Goal: Task Accomplishment & Management: Manage account settings

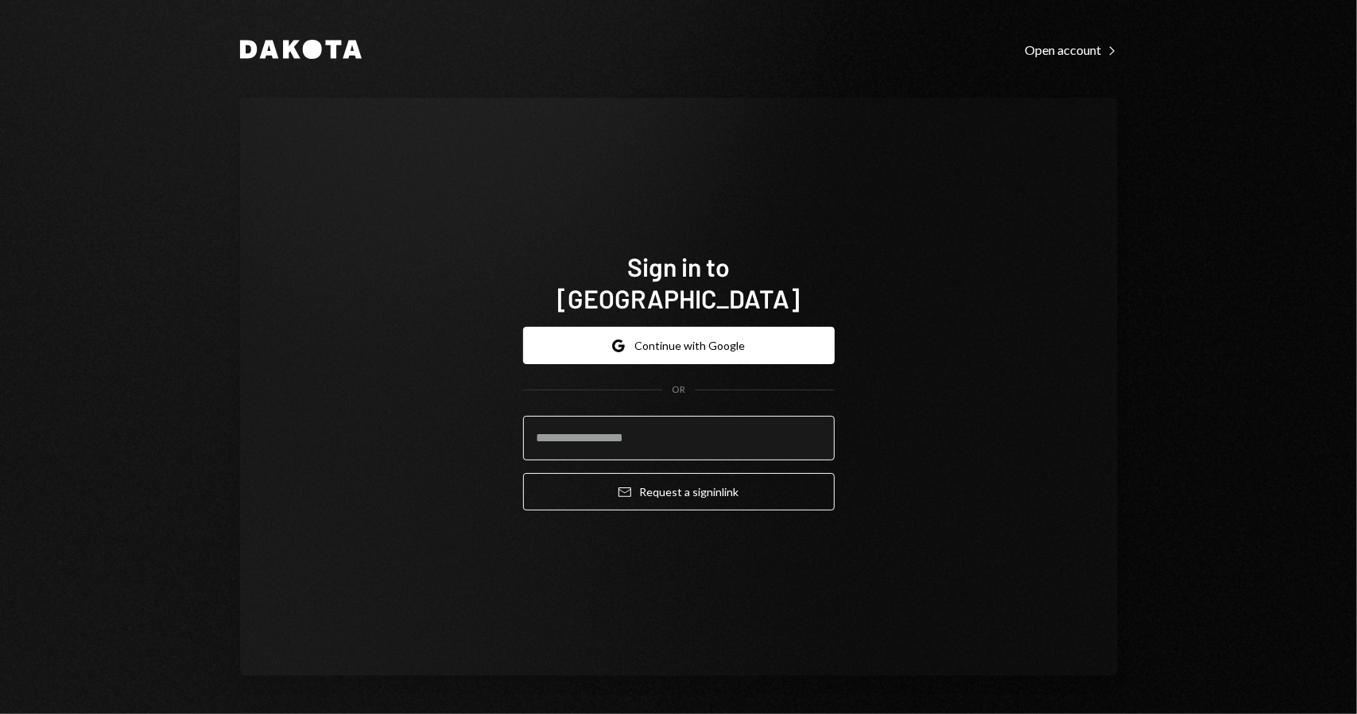
click at [702, 416] on input "email" at bounding box center [679, 438] width 312 height 45
type input "**********"
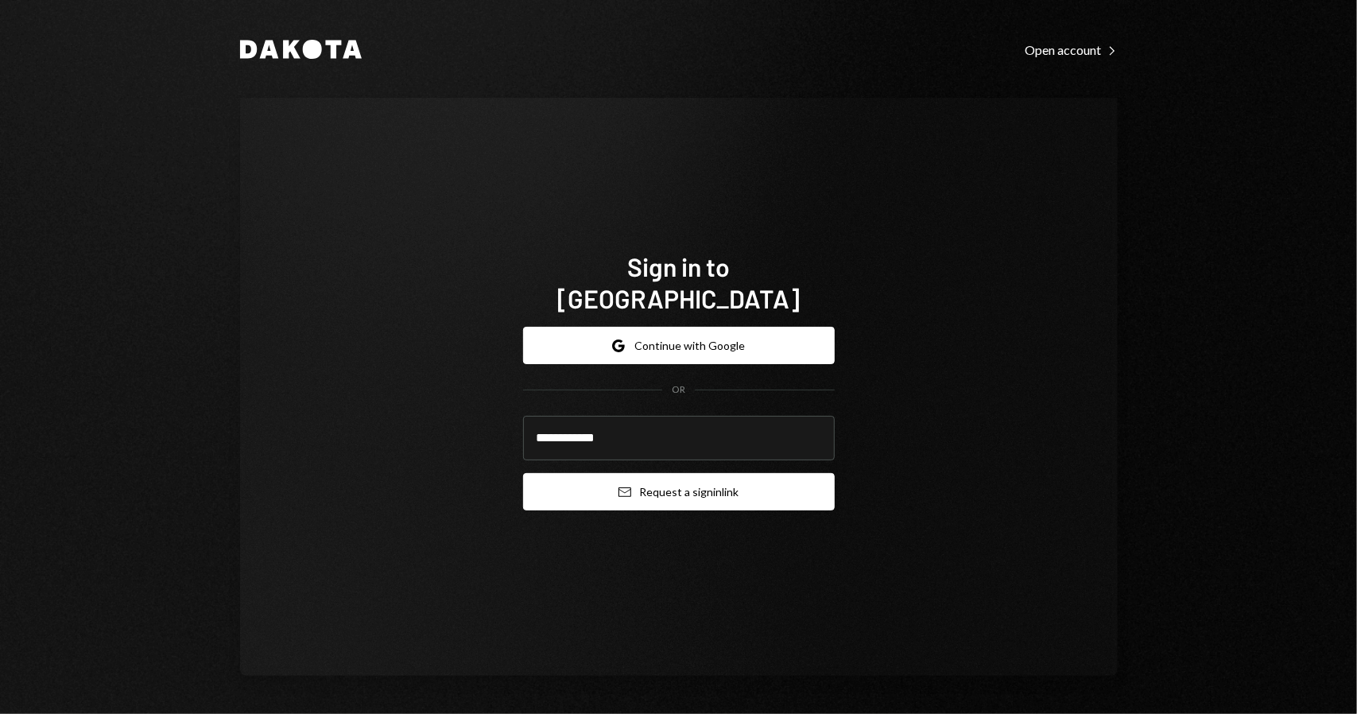
click at [669, 475] on button "Email Request a sign in link" at bounding box center [679, 491] width 312 height 37
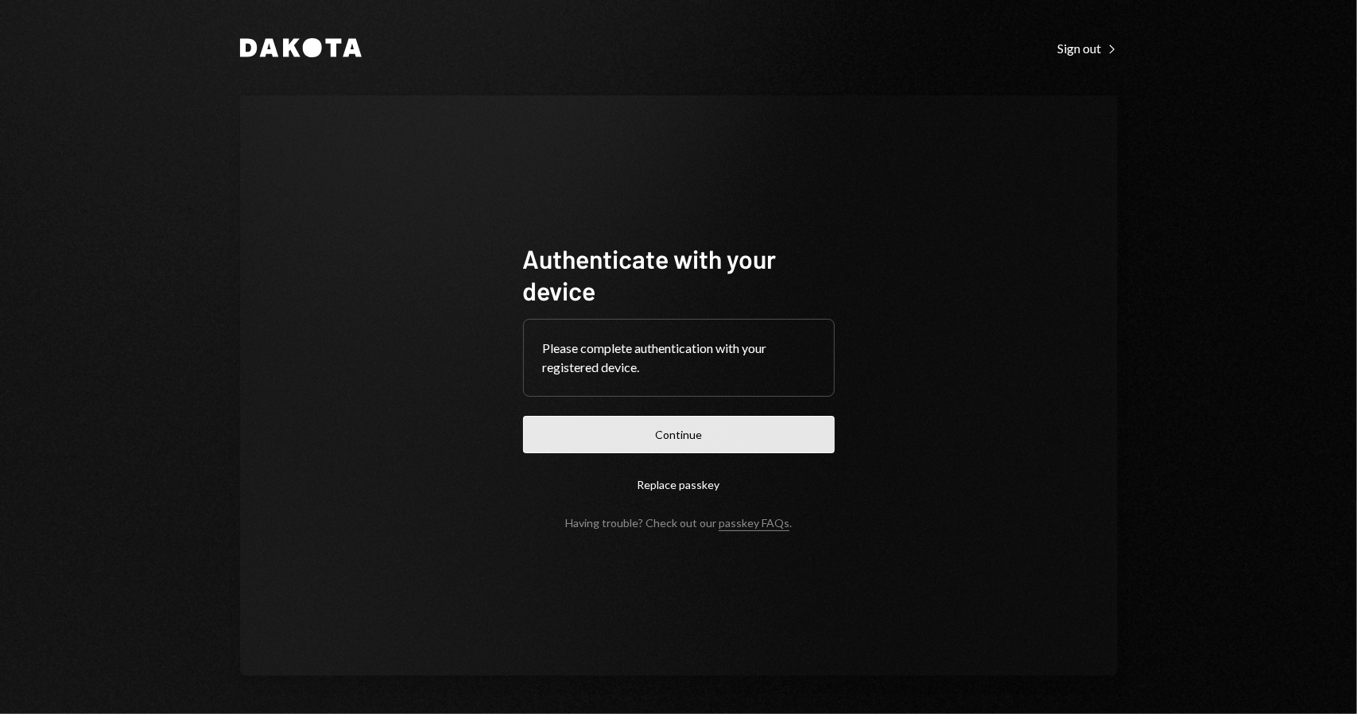
click at [676, 438] on button "Continue" at bounding box center [679, 434] width 312 height 37
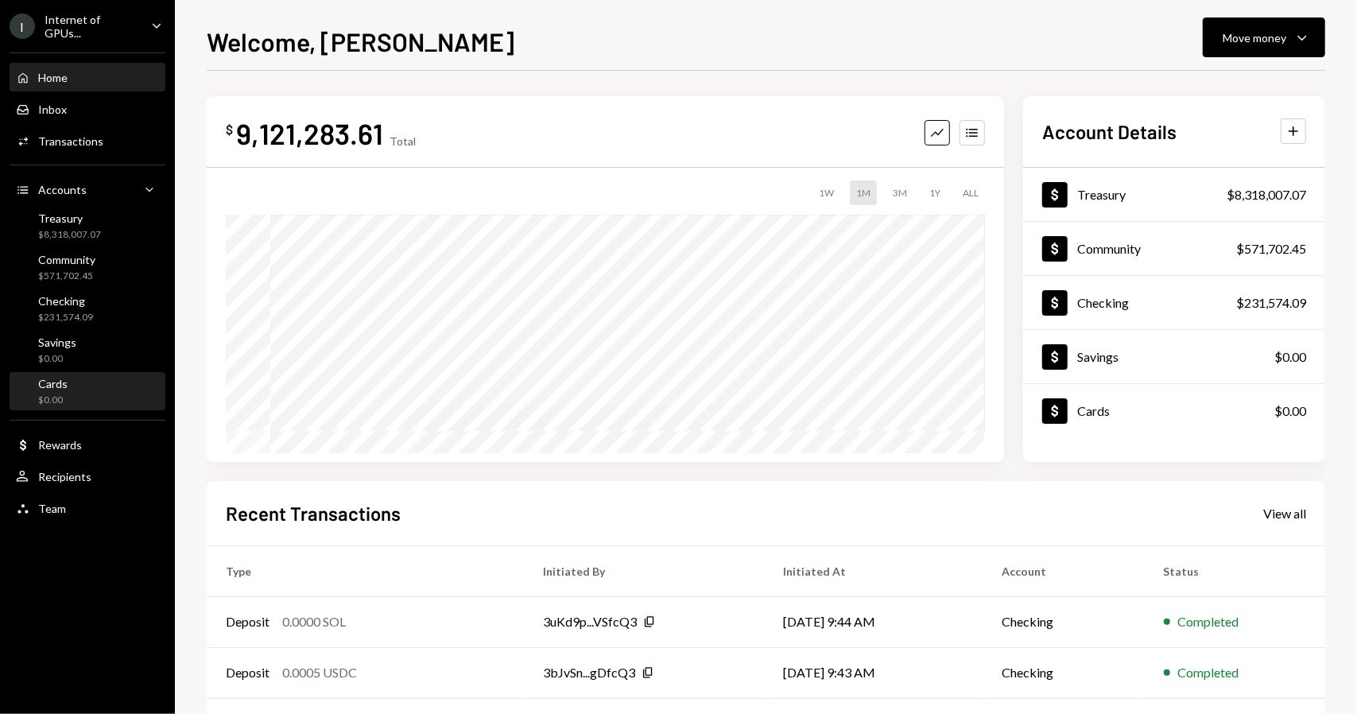
click at [73, 386] on div "Cards $0.00" at bounding box center [87, 392] width 143 height 30
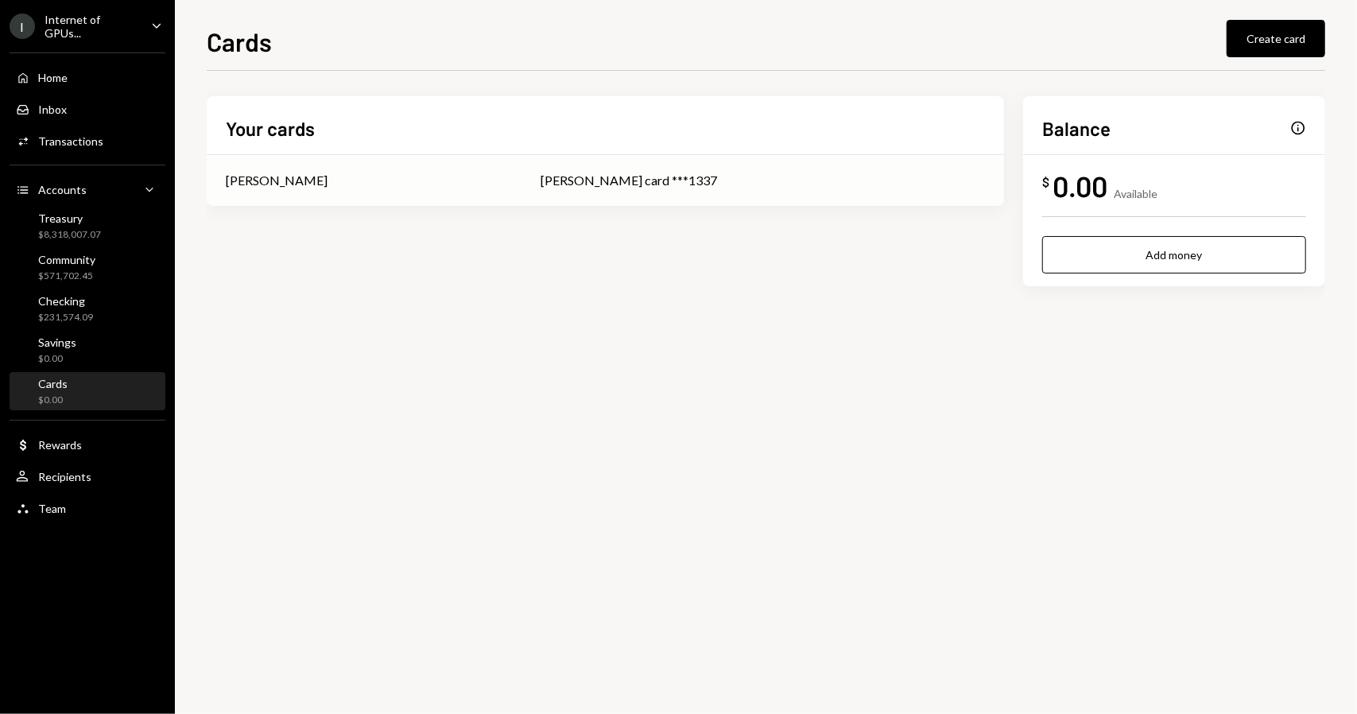
click at [581, 176] on div "[PERSON_NAME] card ***1337" at bounding box center [763, 180] width 444 height 19
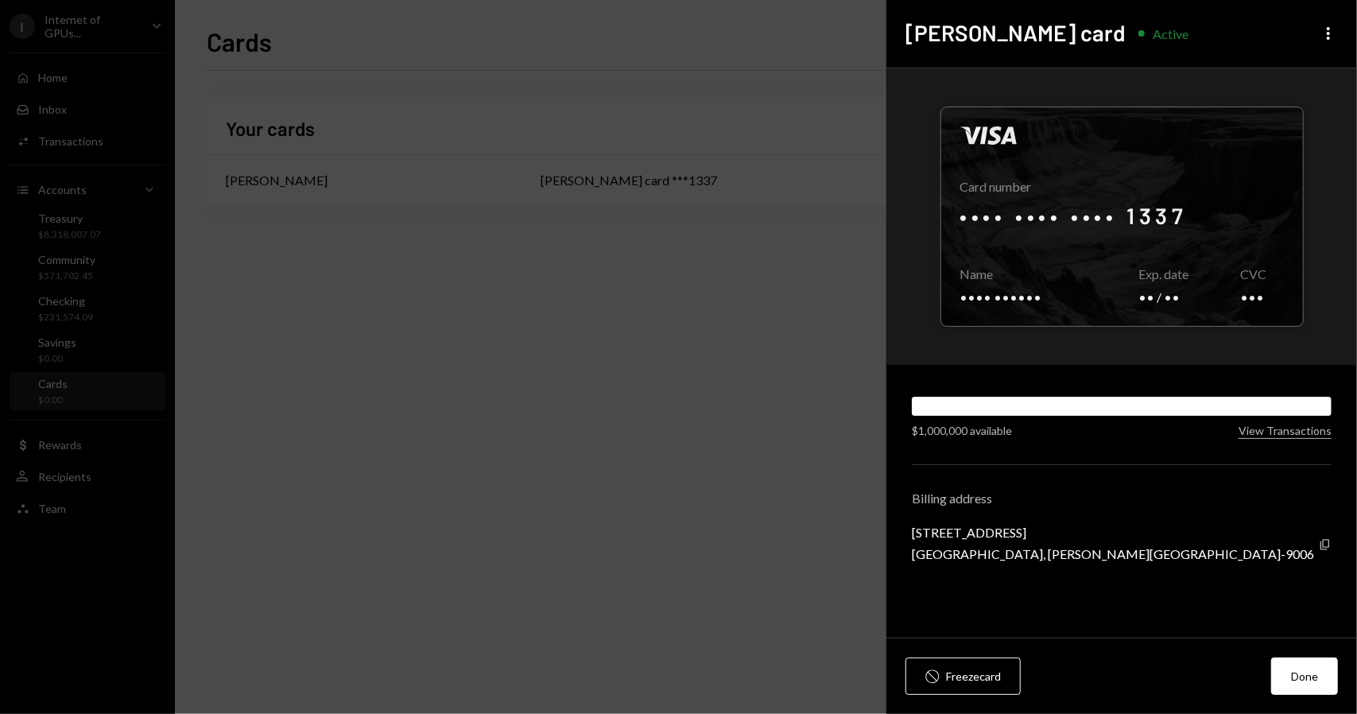
click at [990, 436] on div "$1,000,000 available" at bounding box center [962, 430] width 100 height 17
click at [1324, 26] on div "[PERSON_NAME] card Active More" at bounding box center [1121, 34] width 471 height 68
click at [1324, 26] on icon "More" at bounding box center [1328, 33] width 19 height 19
click at [1155, 213] on div at bounding box center [1122, 216] width 362 height 219
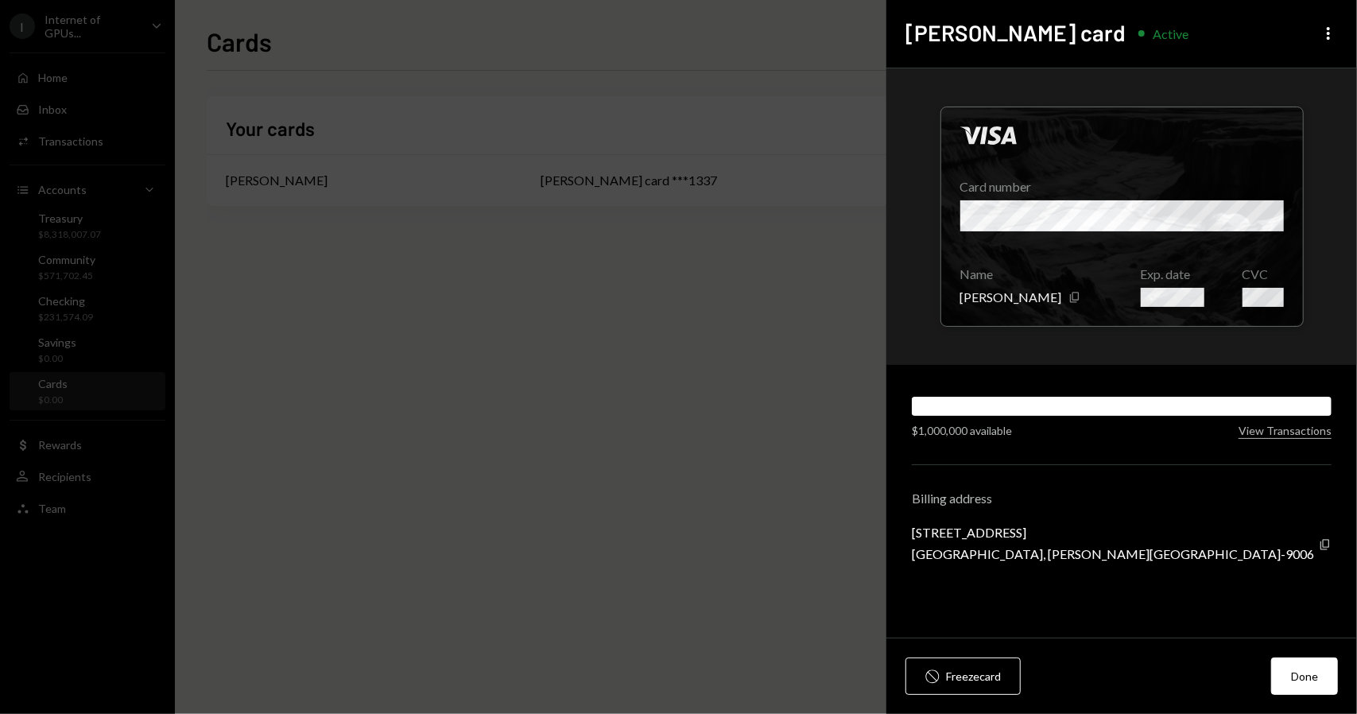
click at [1044, 358] on div "Visa Card number Name [PERSON_NAME] Copy Exp. date CVC" at bounding box center [1121, 216] width 471 height 296
click at [1294, 434] on button "View Transactions" at bounding box center [1284, 431] width 93 height 15
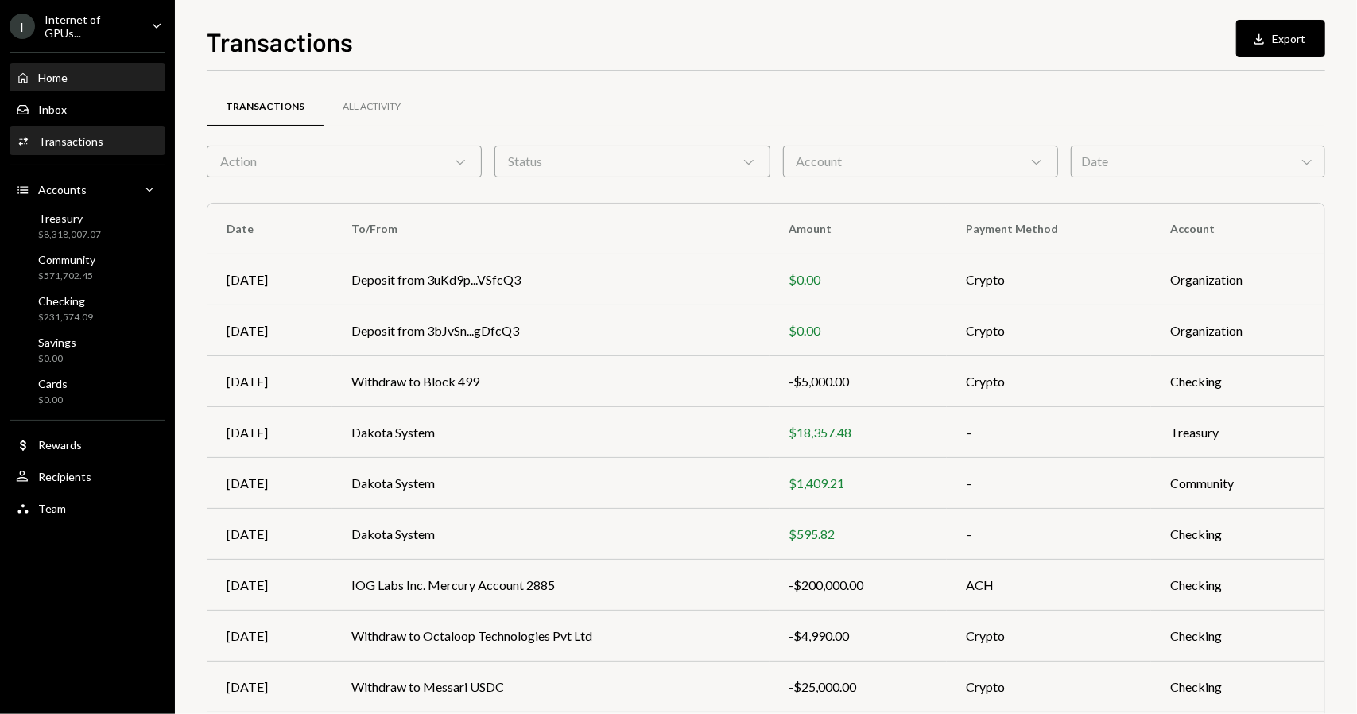
click at [82, 74] on div "Home Home" at bounding box center [87, 78] width 143 height 14
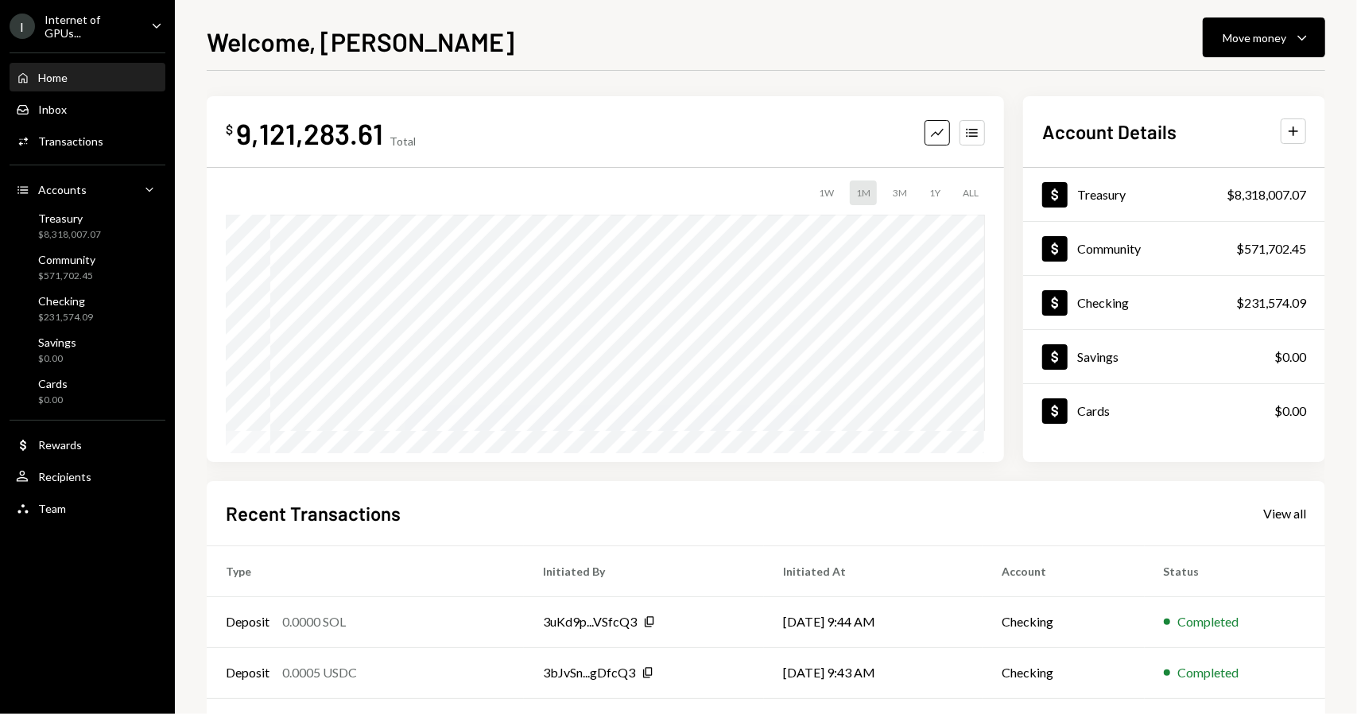
click at [490, 33] on div "Welcome, [PERSON_NAME] Move money Caret Down" at bounding box center [766, 39] width 1118 height 35
